Goal: Information Seeking & Learning: Learn about a topic

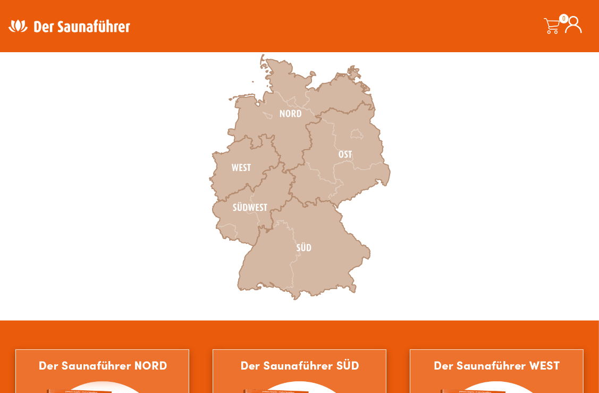
scroll to position [340, 0]
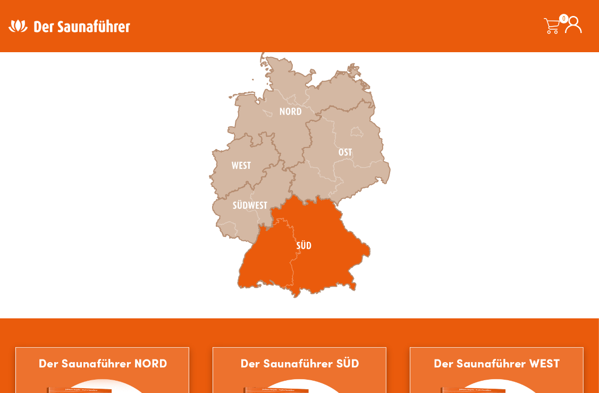
click at [277, 253] on icon at bounding box center [304, 245] width 133 height 103
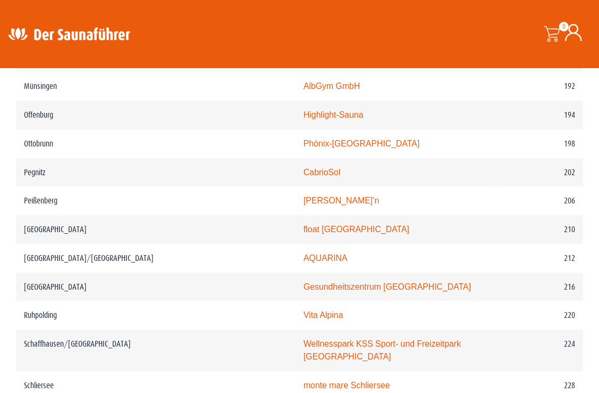
scroll to position [1872, 0]
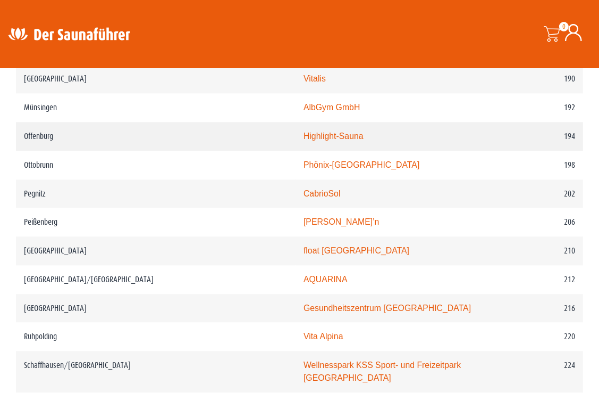
click at [304, 131] on link "Highlight-Sauna" at bounding box center [334, 135] width 60 height 9
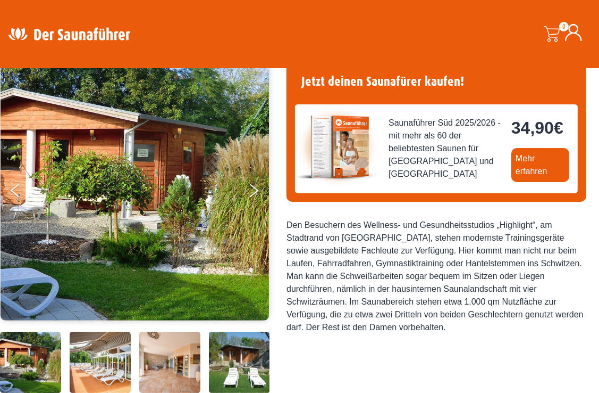
scroll to position [128, 0]
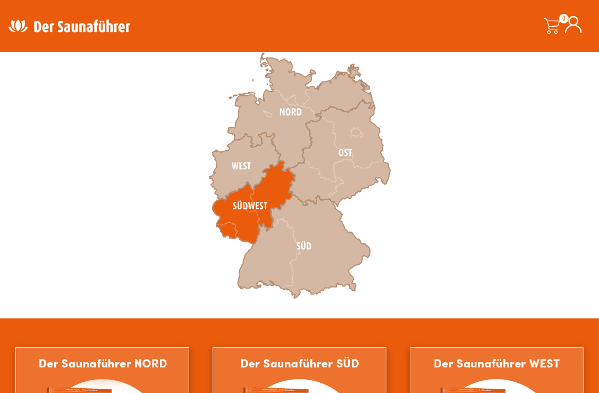
click at [257, 199] on icon at bounding box center [254, 202] width 83 height 84
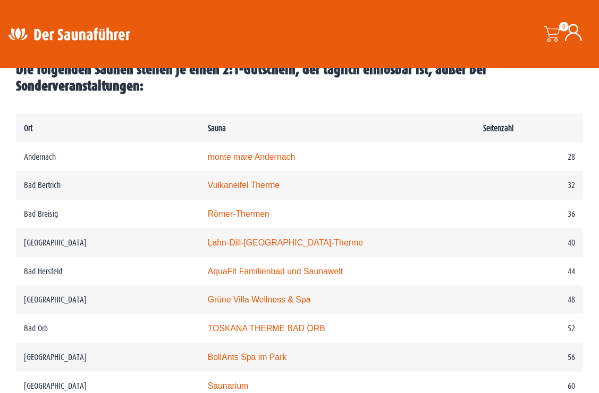
scroll to position [553, 0]
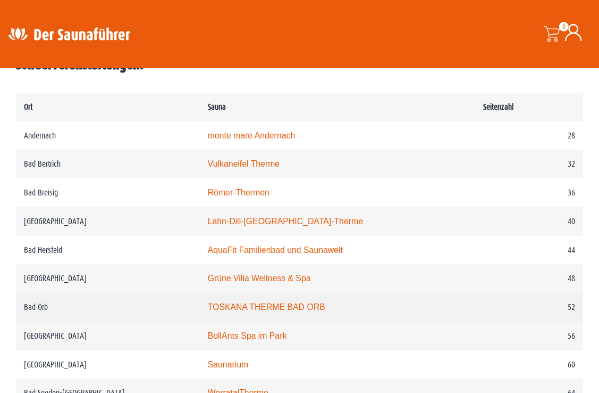
click at [308, 308] on link "TOSKANA THERME BAD ORB" at bounding box center [267, 306] width 118 height 9
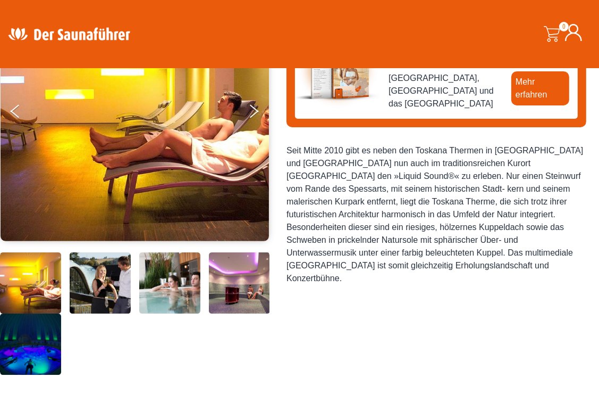
scroll to position [191, 0]
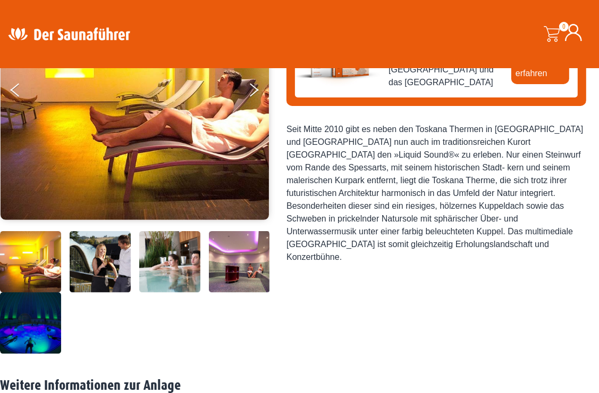
click at [45, 317] on img at bounding box center [30, 322] width 61 height 61
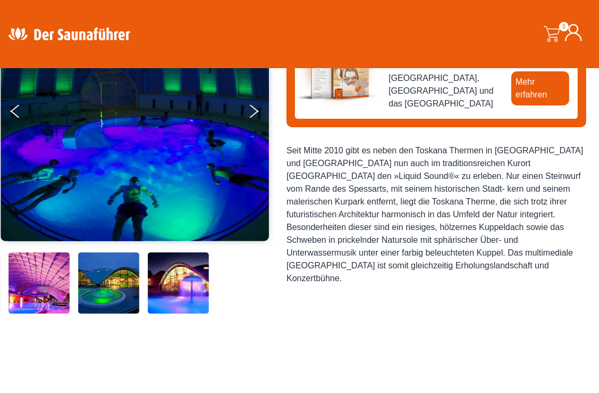
scroll to position [149, 0]
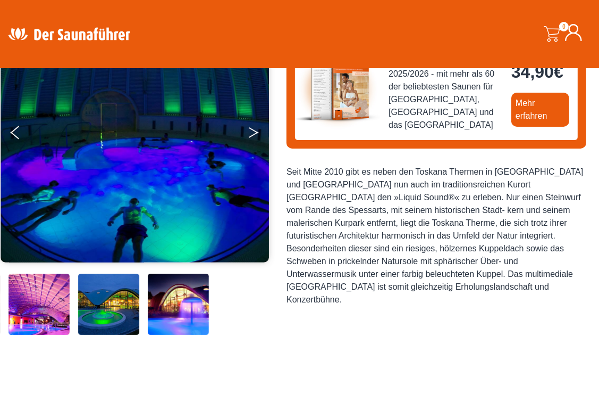
click at [255, 127] on button "Next" at bounding box center [261, 134] width 27 height 27
click at [249, 137] on icon "Next" at bounding box center [254, 134] width 10 height 6
click at [49, 292] on img at bounding box center [39, 303] width 61 height 61
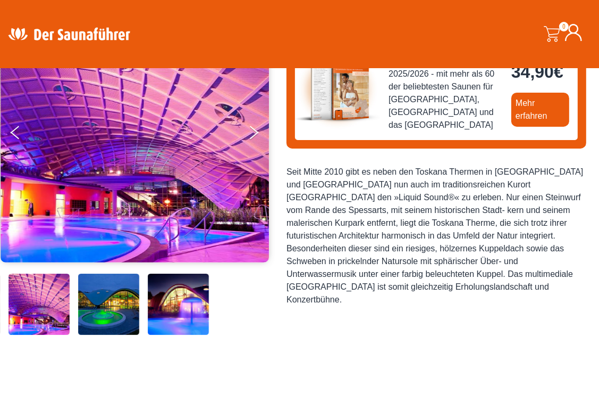
click at [105, 299] on img at bounding box center [108, 303] width 61 height 61
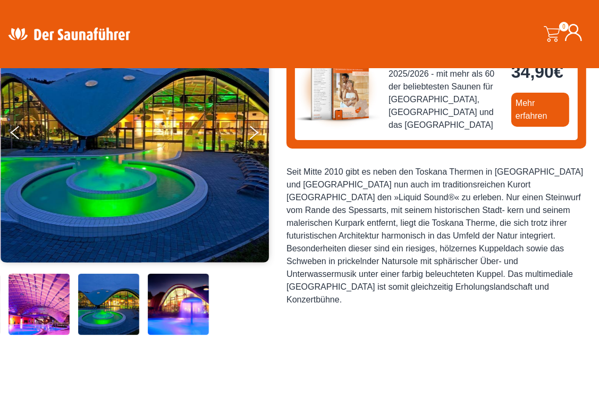
click at [170, 314] on img at bounding box center [178, 303] width 61 height 61
